Goal: Information Seeking & Learning: Check status

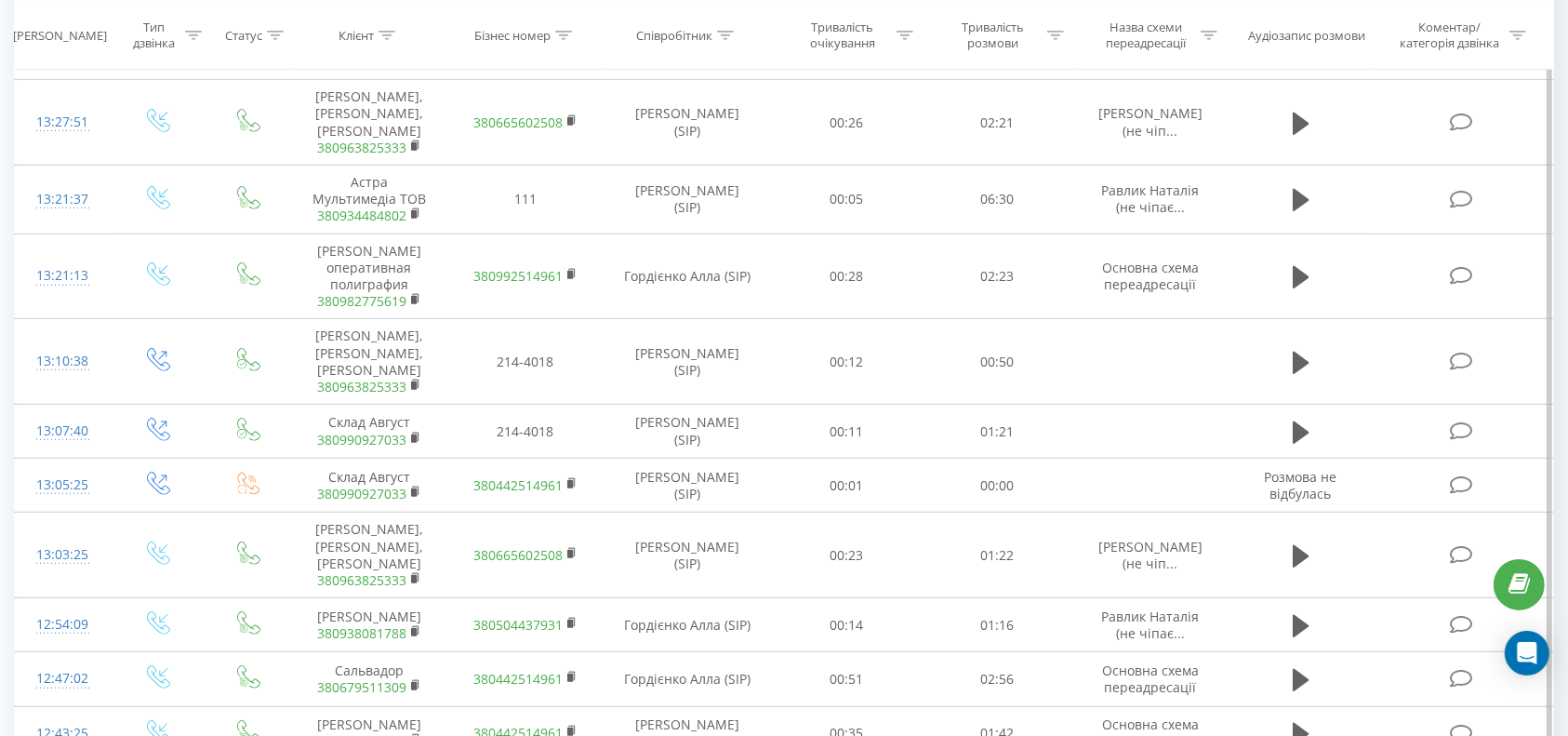
scroll to position [1317, 0]
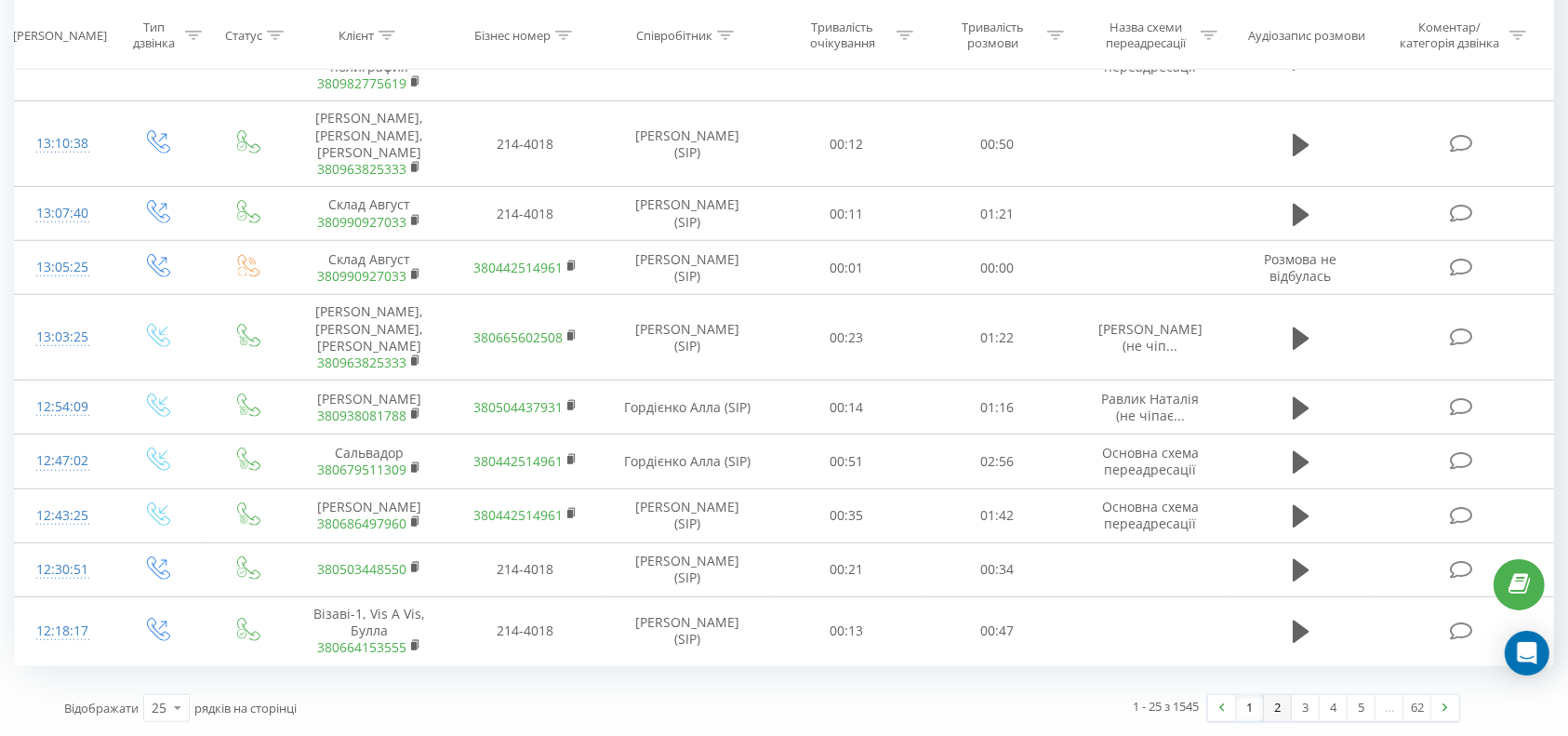
click at [1276, 704] on link "2" at bounding box center [1278, 708] width 28 height 26
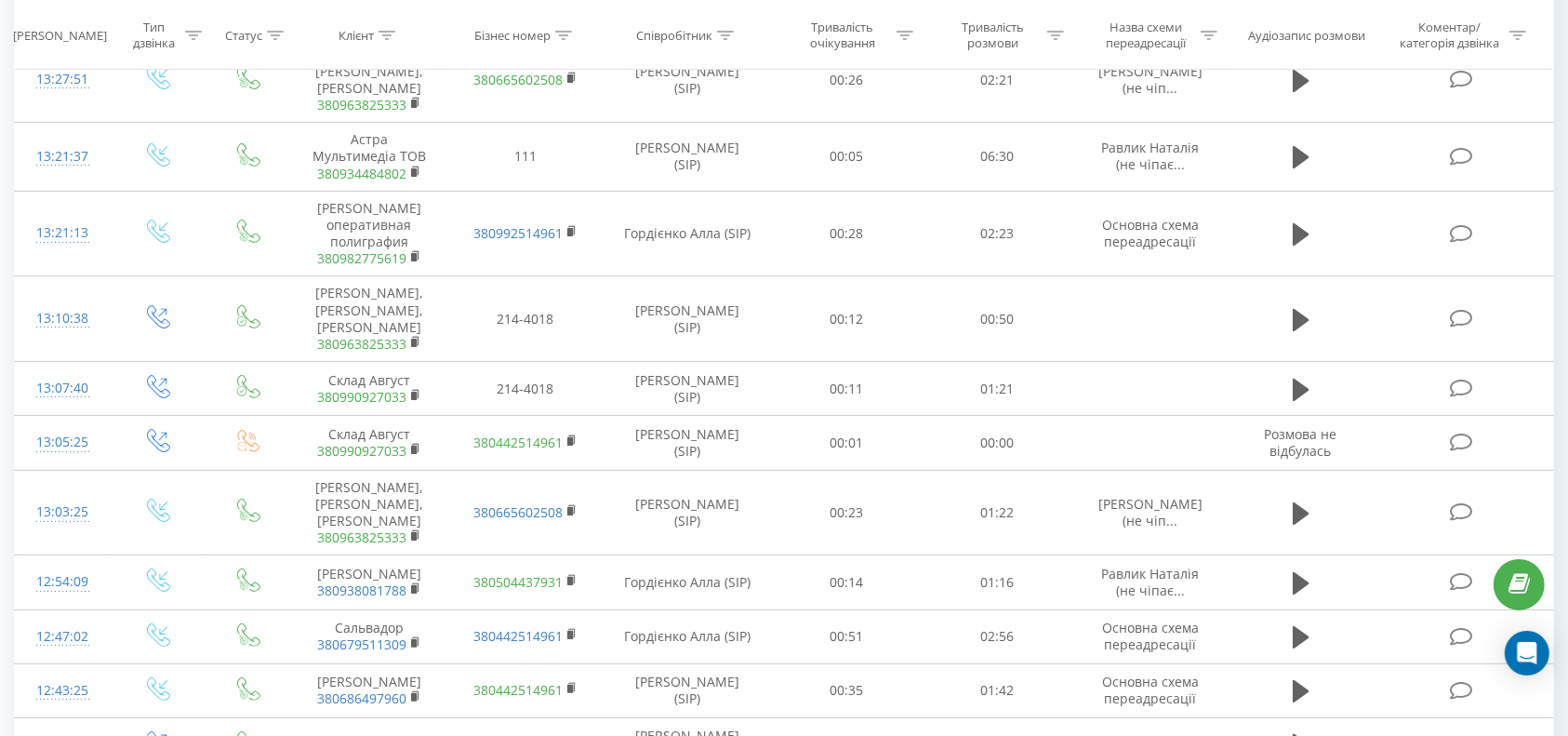
scroll to position [123, 0]
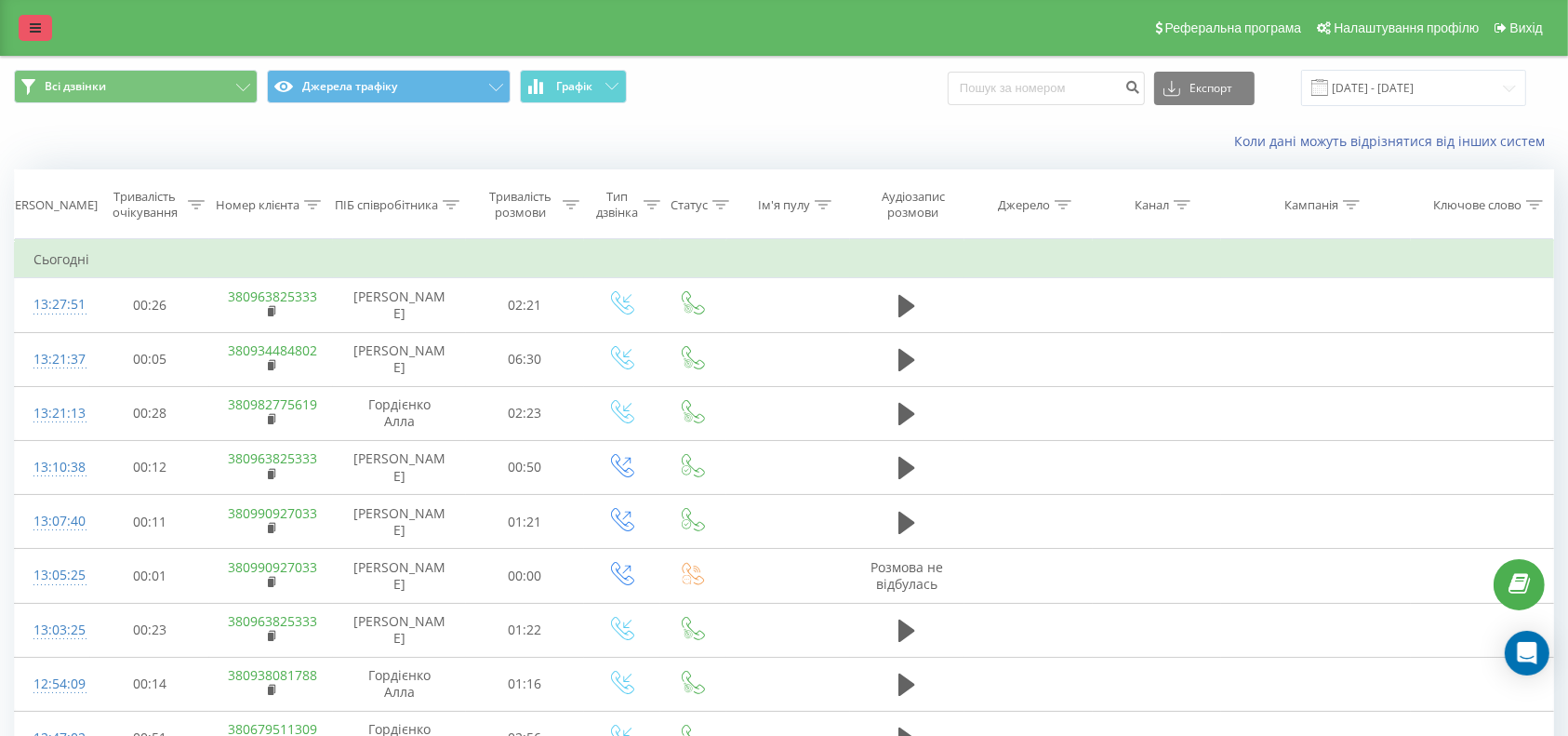
click at [31, 17] on link at bounding box center [35, 28] width 33 height 26
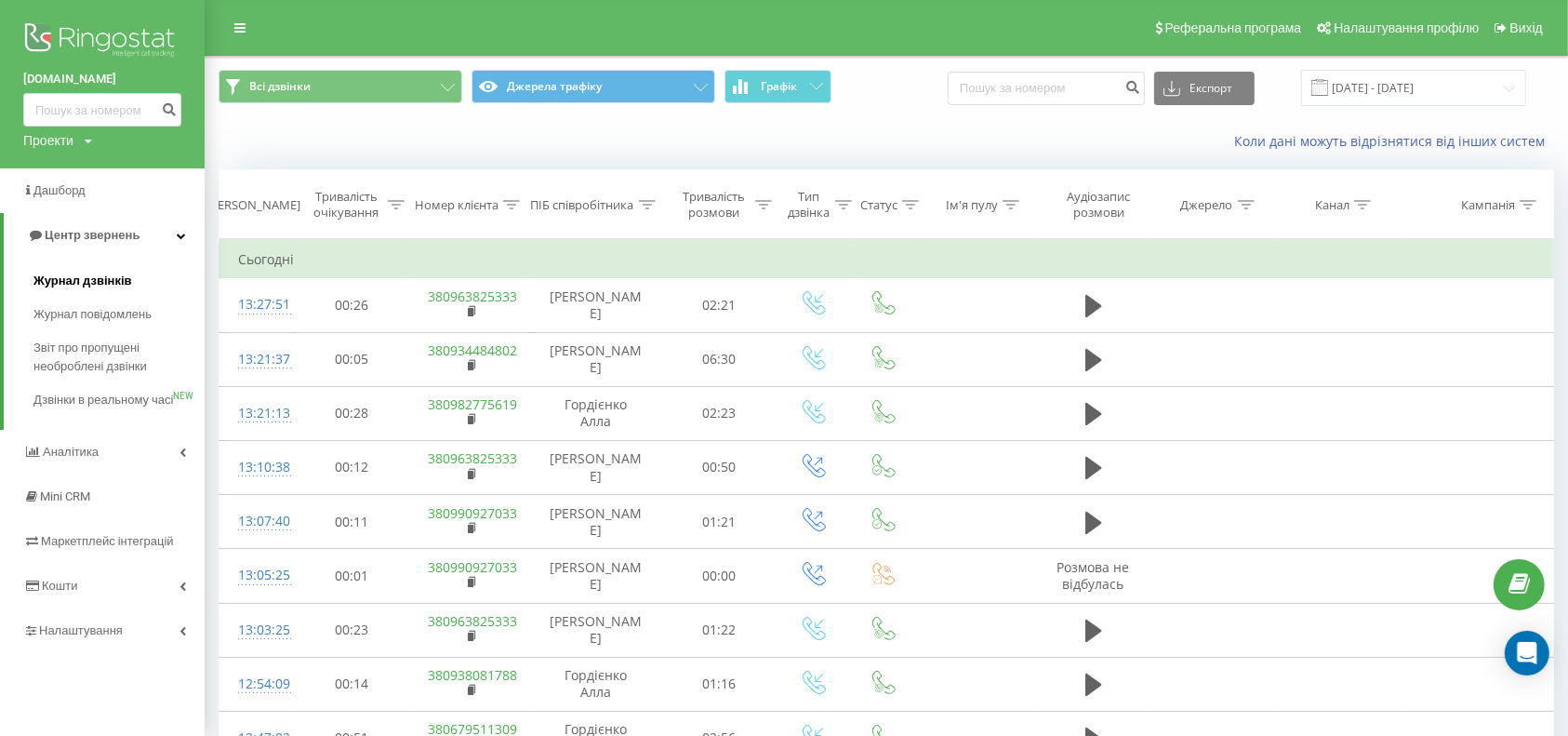
click at [97, 279] on span "Журнал дзвінків" at bounding box center [82, 281] width 99 height 19
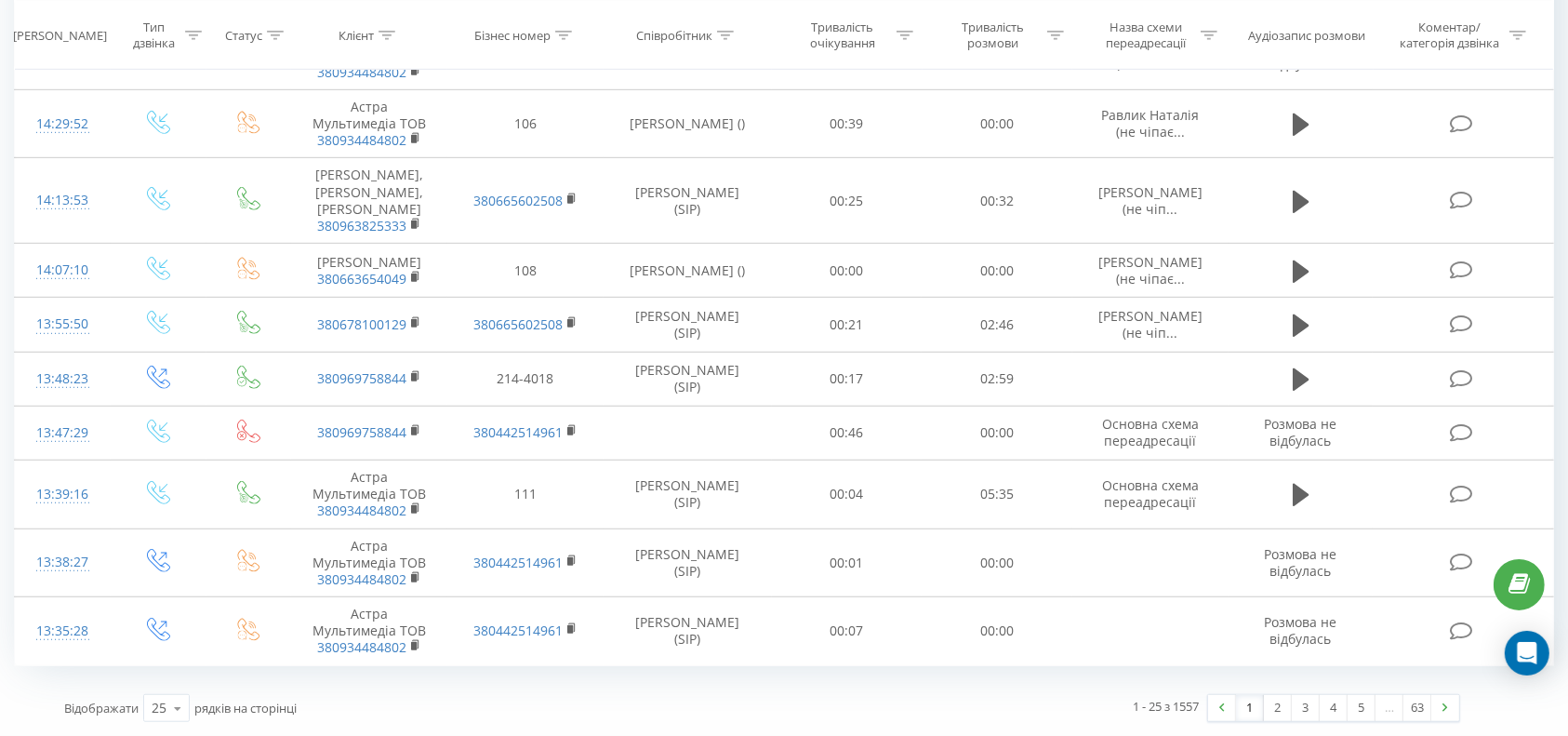
scroll to position [1202, 0]
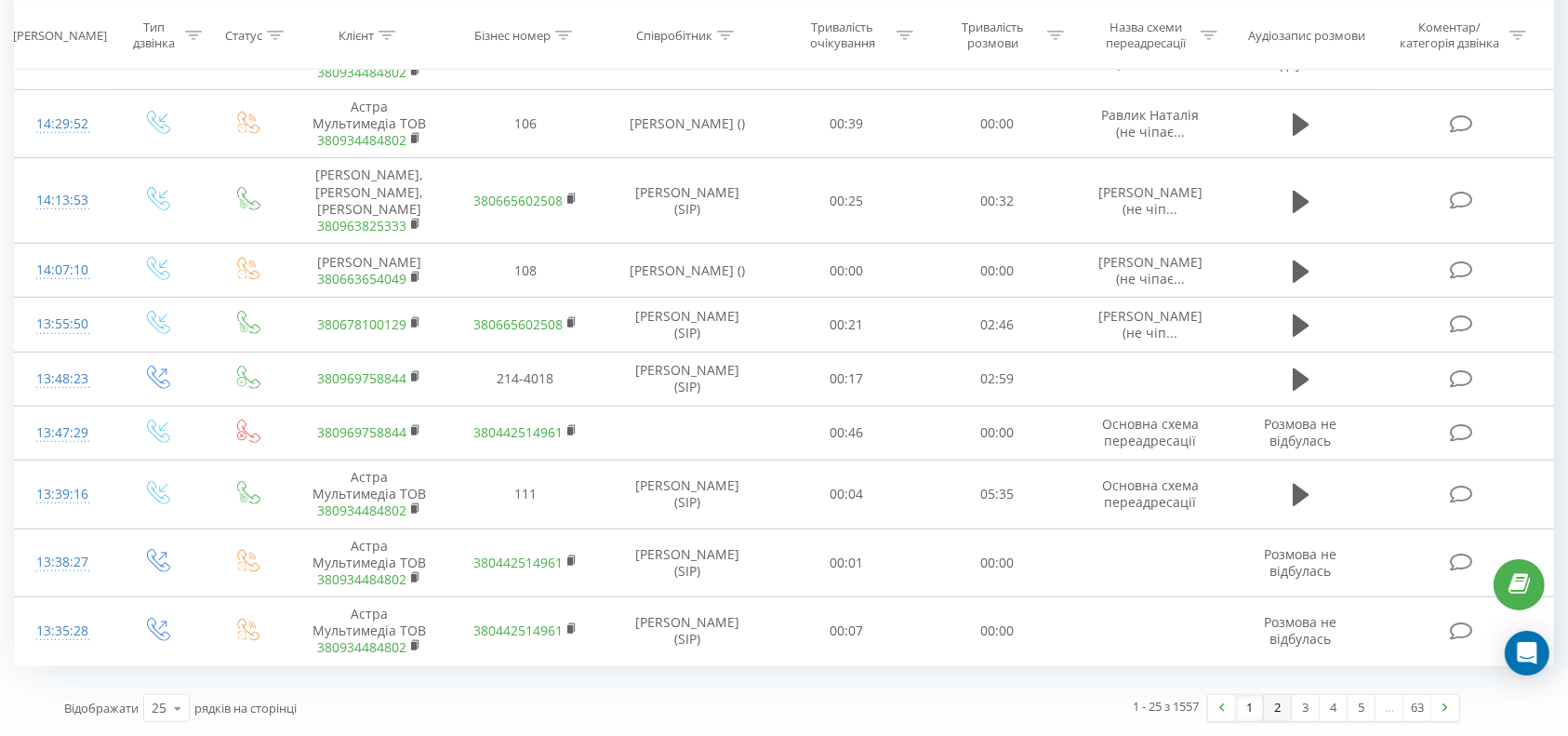
click at [1285, 709] on link "2" at bounding box center [1278, 708] width 28 height 26
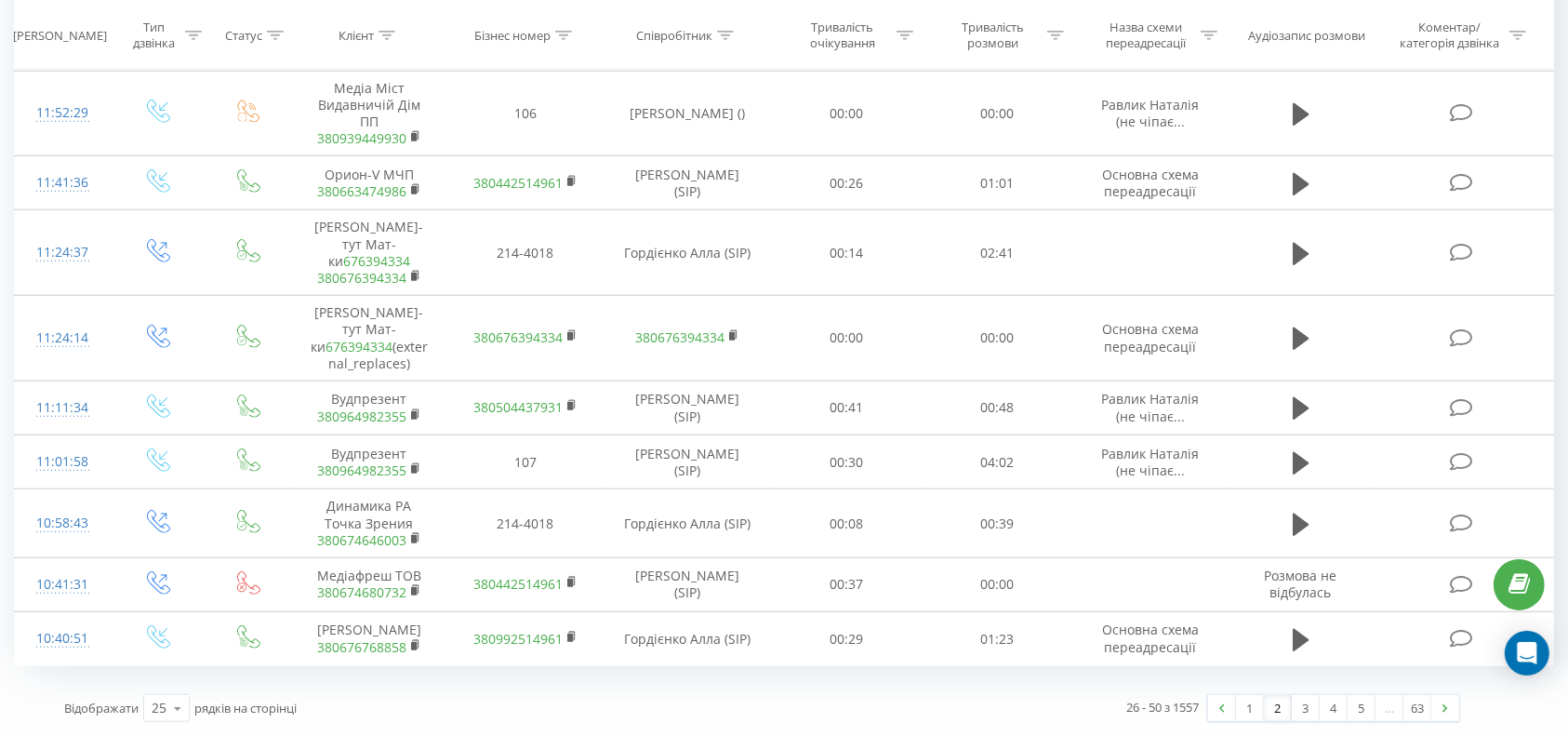
scroll to position [1330, 0]
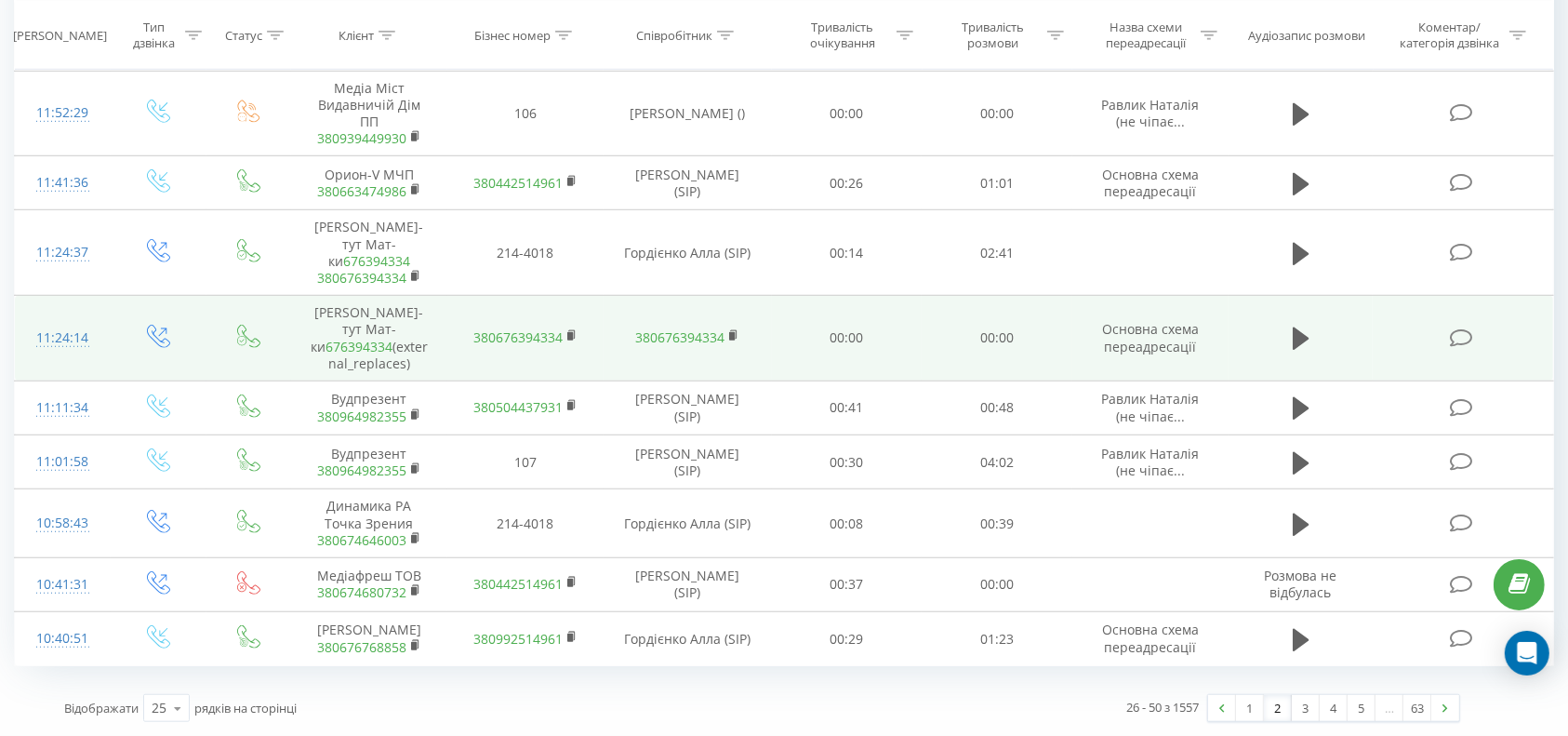
click at [379, 338] on link "676394334" at bounding box center [359, 346] width 67 height 18
